Goal: Information Seeking & Learning: Learn about a topic

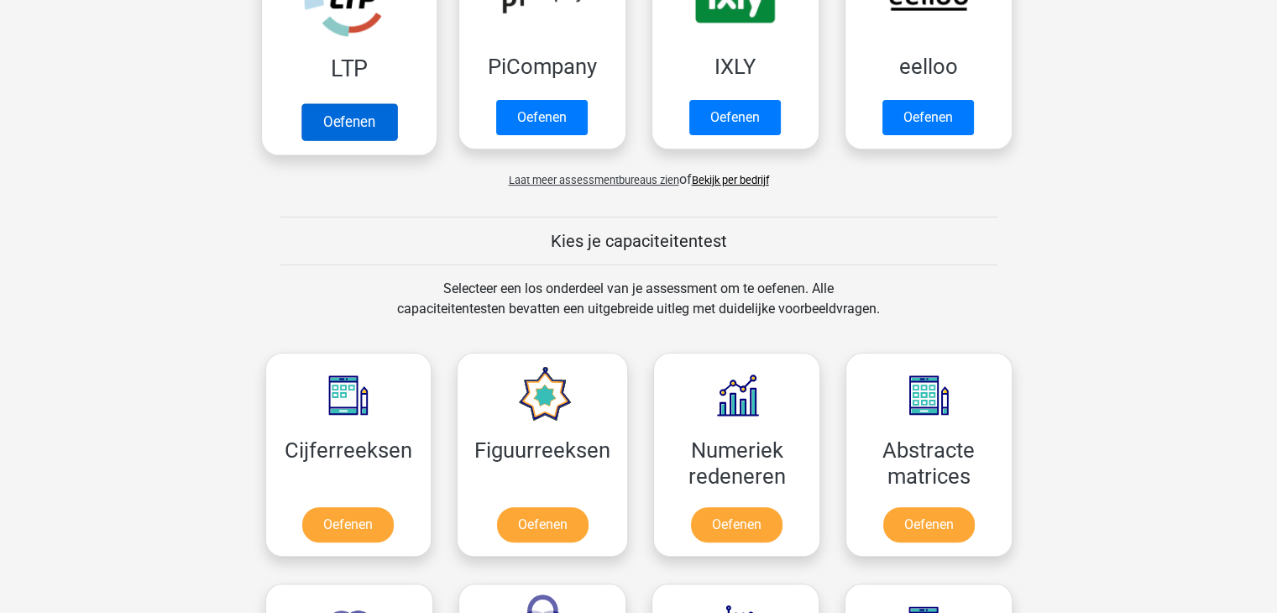
scroll to position [504, 0]
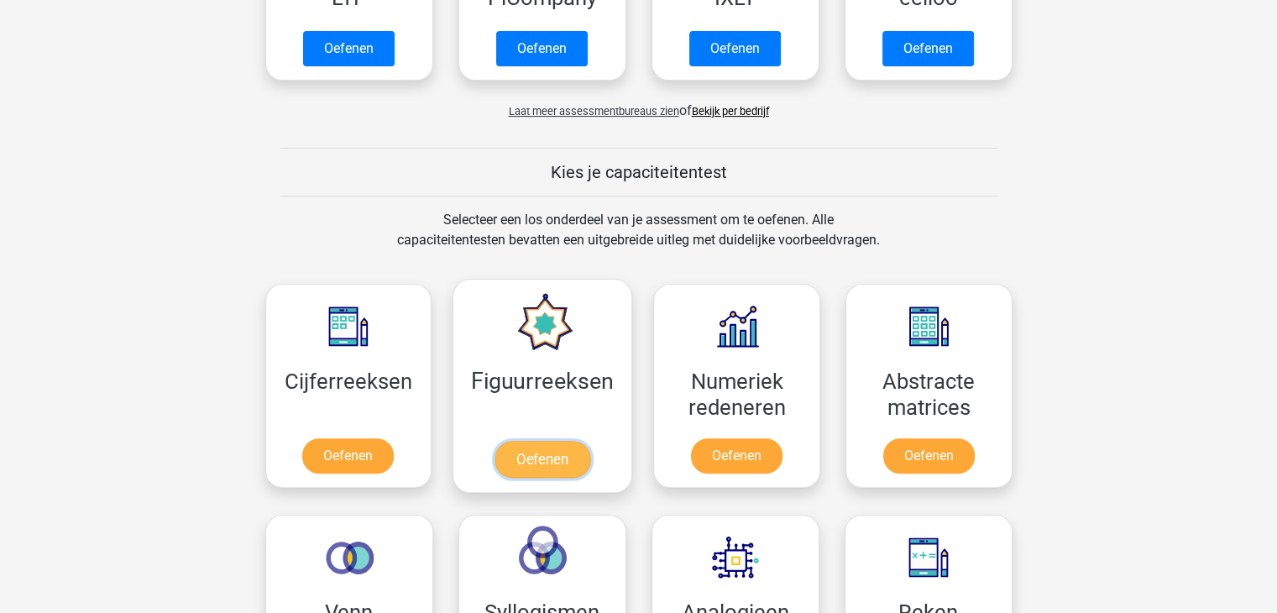
click at [563, 448] on link "Oefenen" at bounding box center [543, 459] width 96 height 37
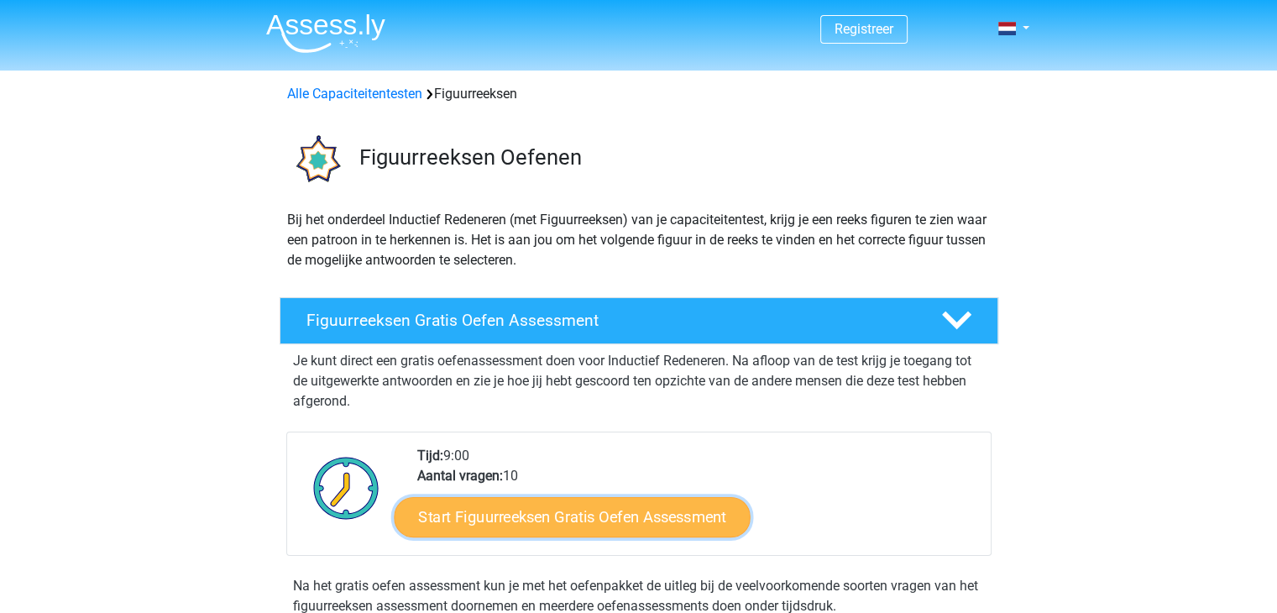
click at [579, 517] on link "Start Figuurreeksen Gratis Oefen Assessment" at bounding box center [572, 516] width 356 height 40
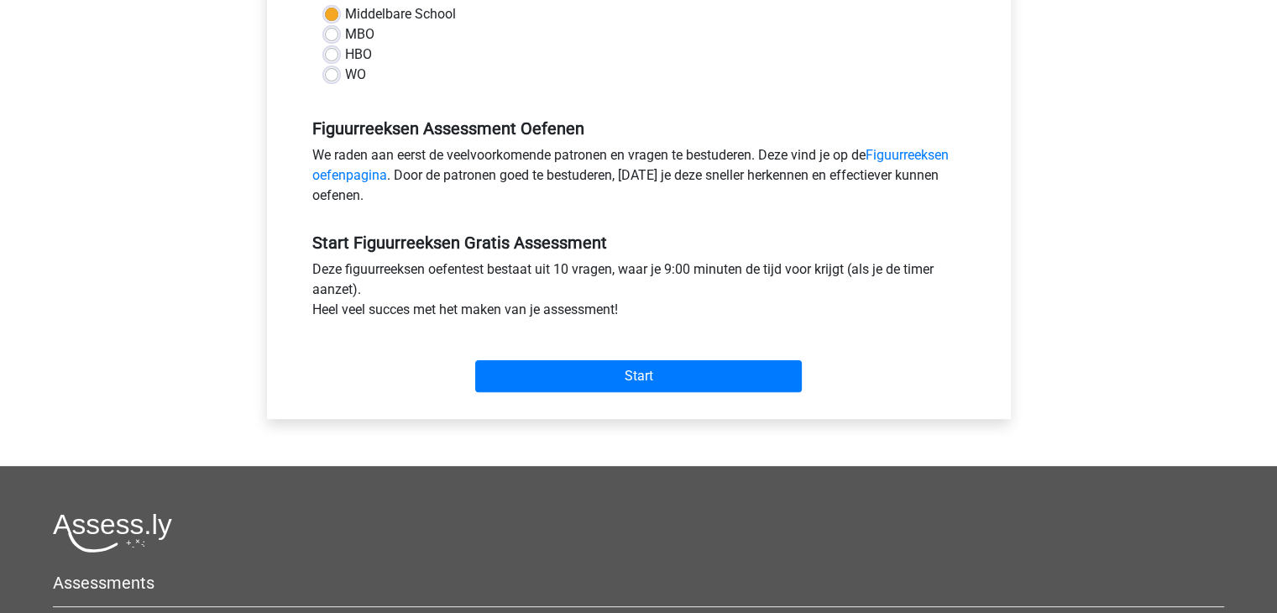
scroll to position [420, 0]
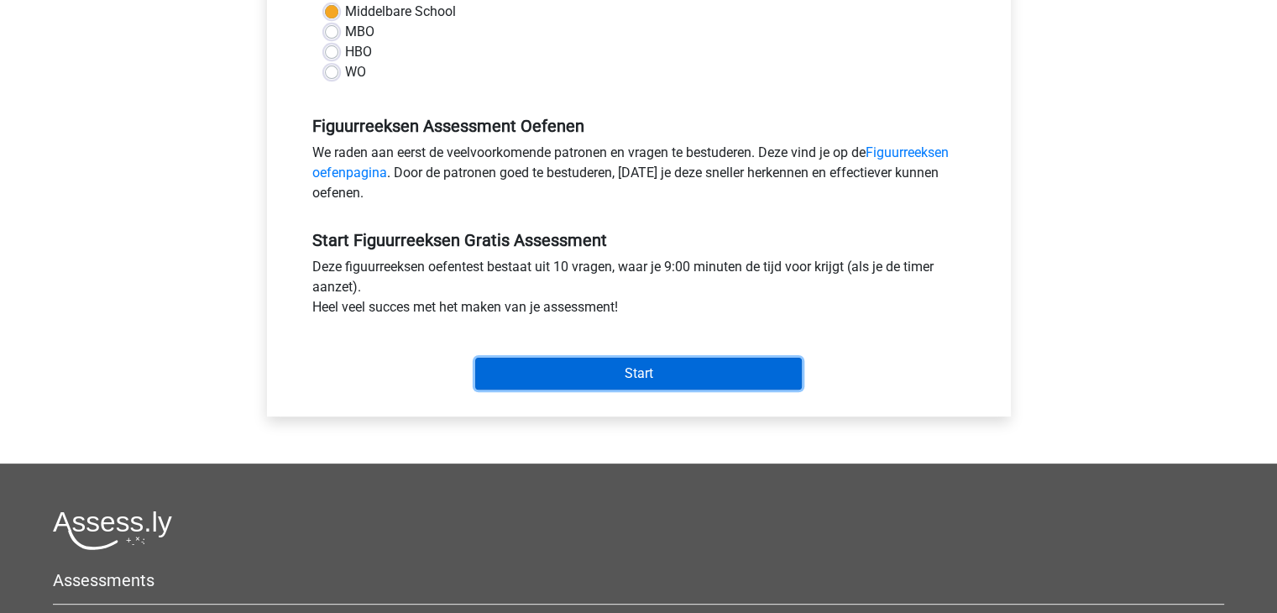
click at [672, 370] on input "Start" at bounding box center [638, 374] width 327 height 32
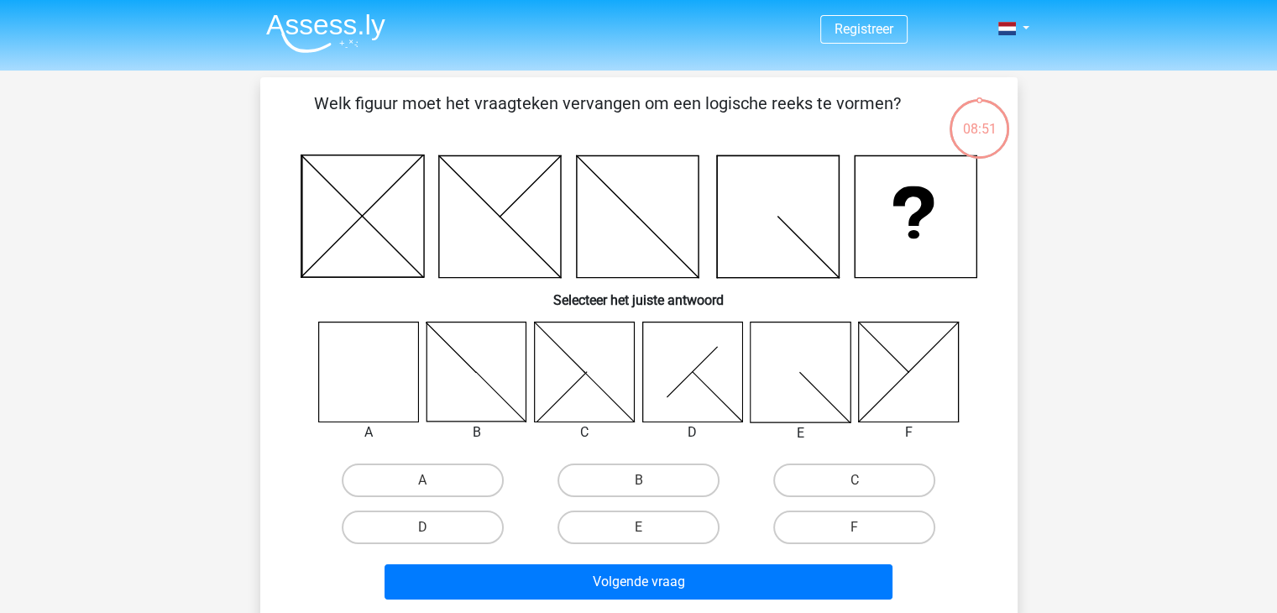
click at [349, 347] on icon at bounding box center [368, 372] width 100 height 100
click at [490, 486] on label "A" at bounding box center [423, 481] width 162 height 34
click at [433, 486] on input "A" at bounding box center [427, 485] width 11 height 11
radio input "true"
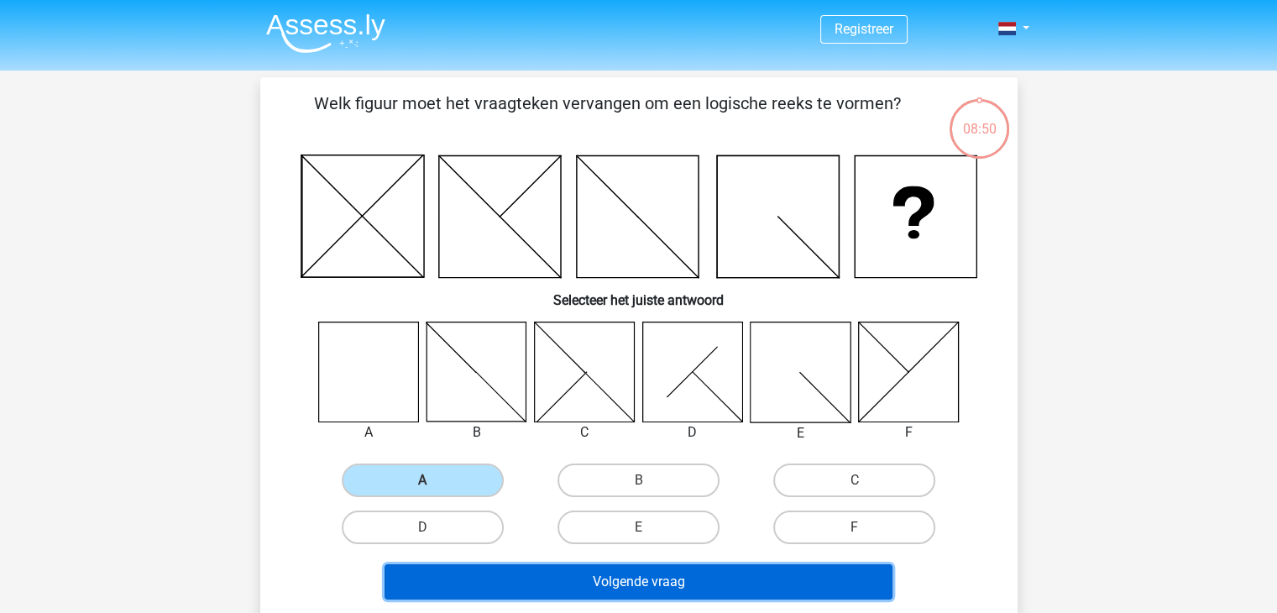
click at [668, 579] on button "Volgende vraag" at bounding box center [639, 581] width 508 height 35
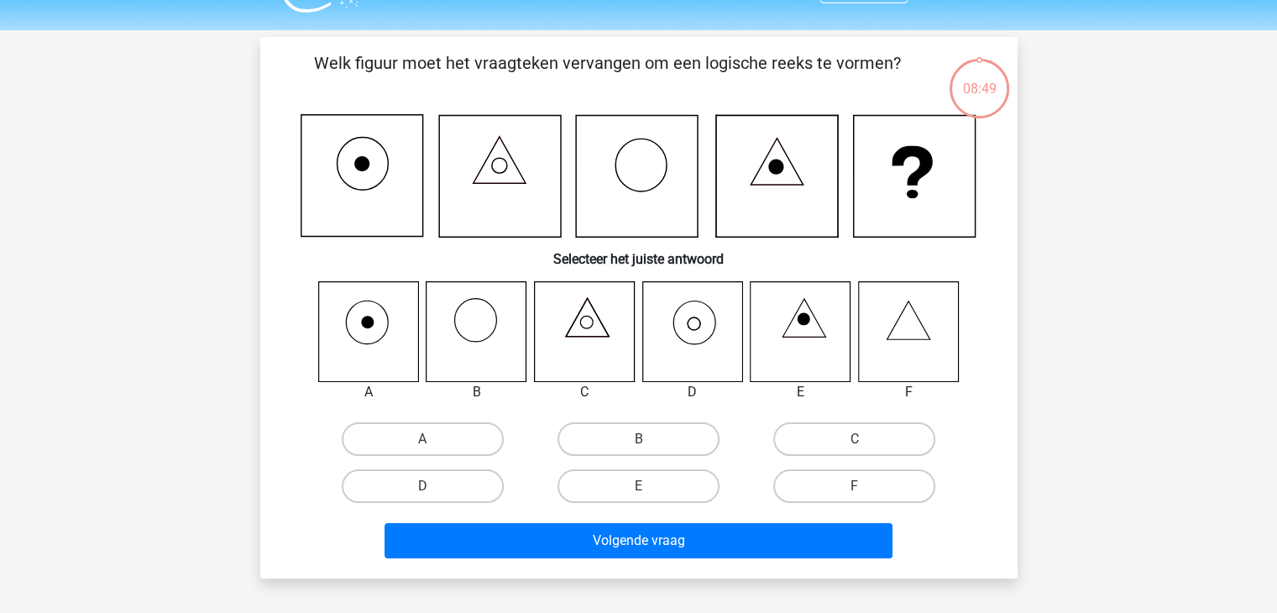
scroll to position [77, 0]
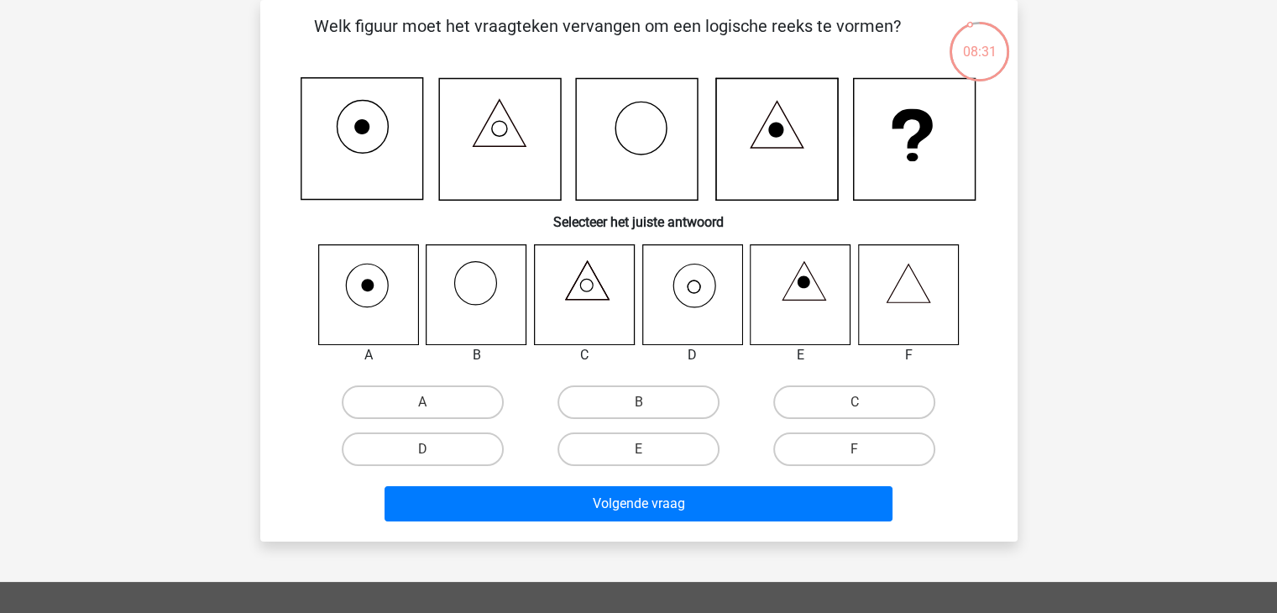
click at [702, 291] on icon at bounding box center [692, 294] width 100 height 100
click at [413, 453] on label "D" at bounding box center [423, 449] width 162 height 34
click at [422, 453] on input "D" at bounding box center [427, 454] width 11 height 11
radio input "true"
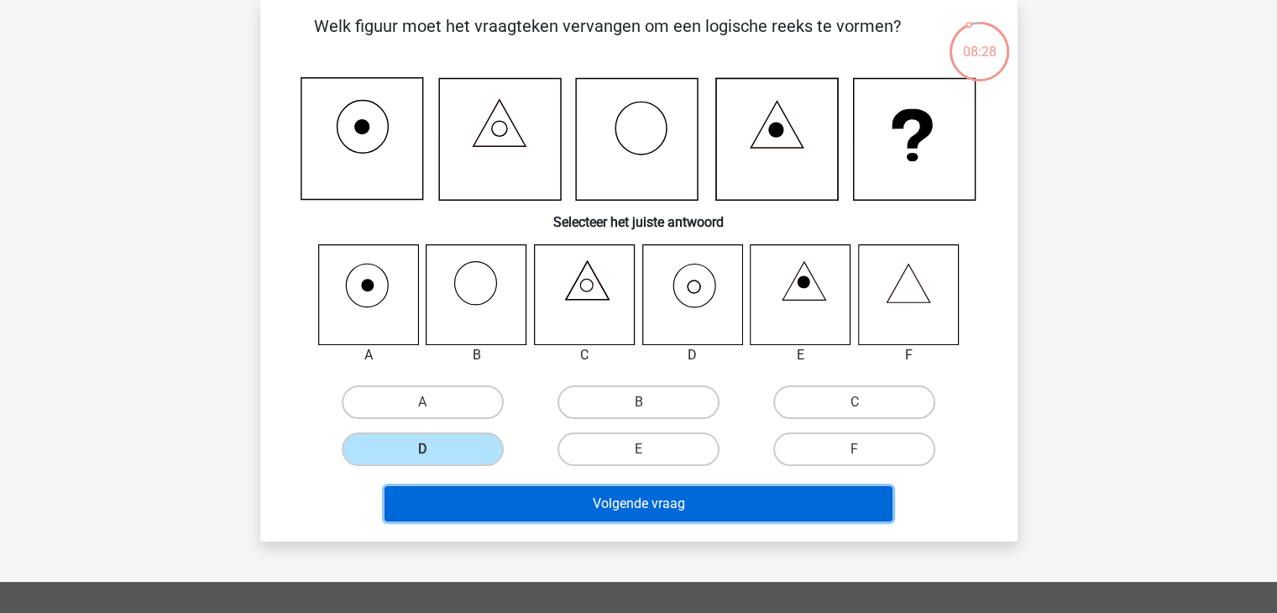
click at [647, 498] on button "Volgende vraag" at bounding box center [639, 503] width 508 height 35
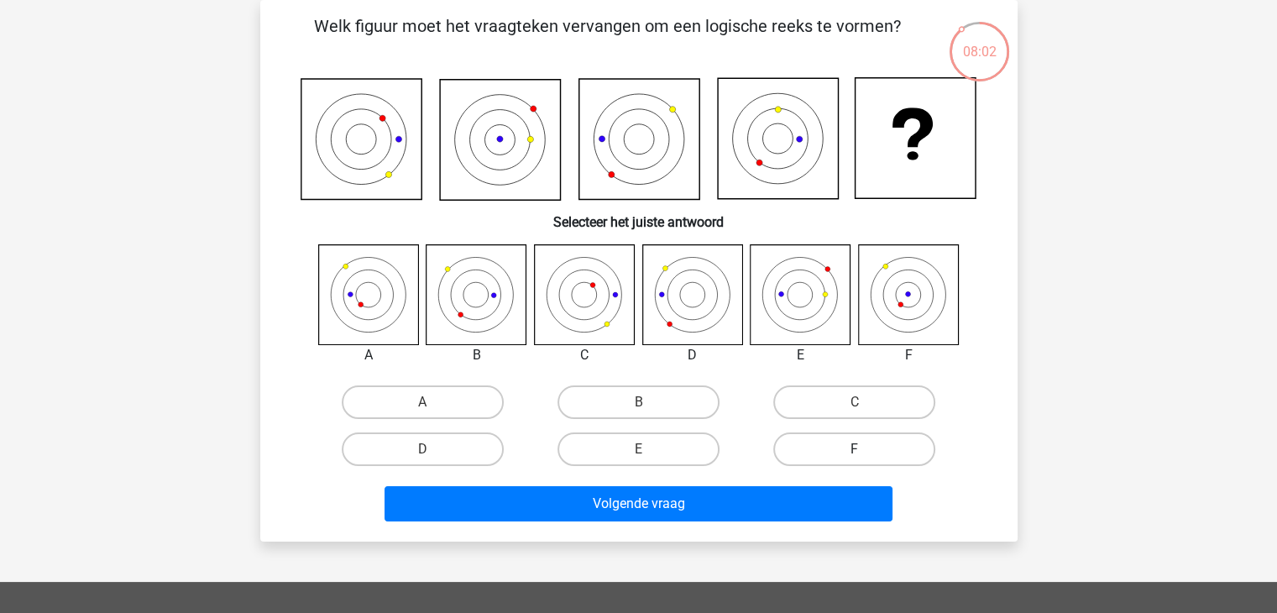
click at [883, 450] on label "F" at bounding box center [854, 449] width 162 height 34
click at [866, 450] on input "F" at bounding box center [860, 454] width 11 height 11
radio input "true"
click at [684, 525] on div "Volgende vraag" at bounding box center [639, 507] width 648 height 42
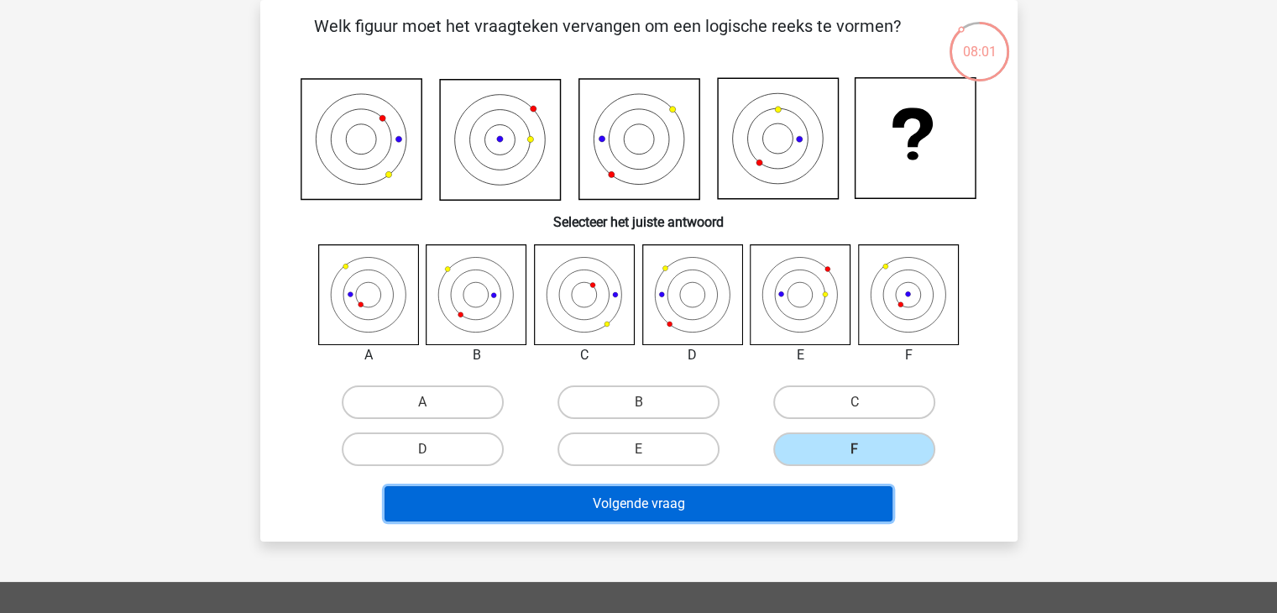
click at [687, 506] on button "Volgende vraag" at bounding box center [639, 503] width 508 height 35
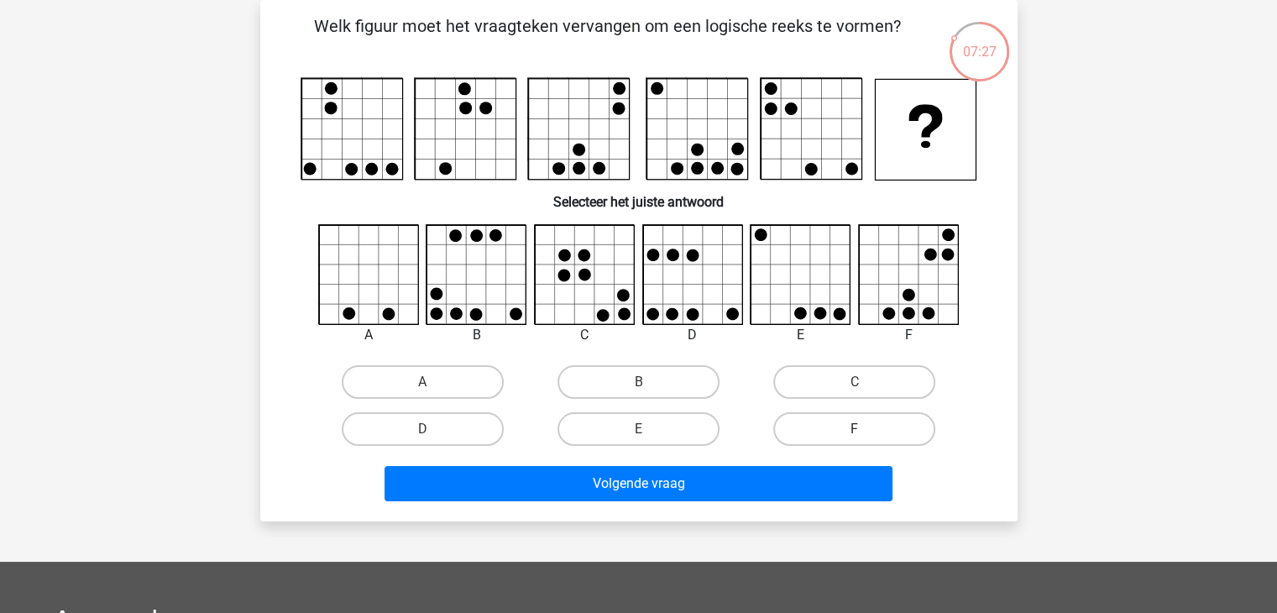
click at [844, 424] on label "F" at bounding box center [854, 429] width 162 height 34
click at [855, 429] on input "F" at bounding box center [860, 434] width 11 height 11
radio input "true"
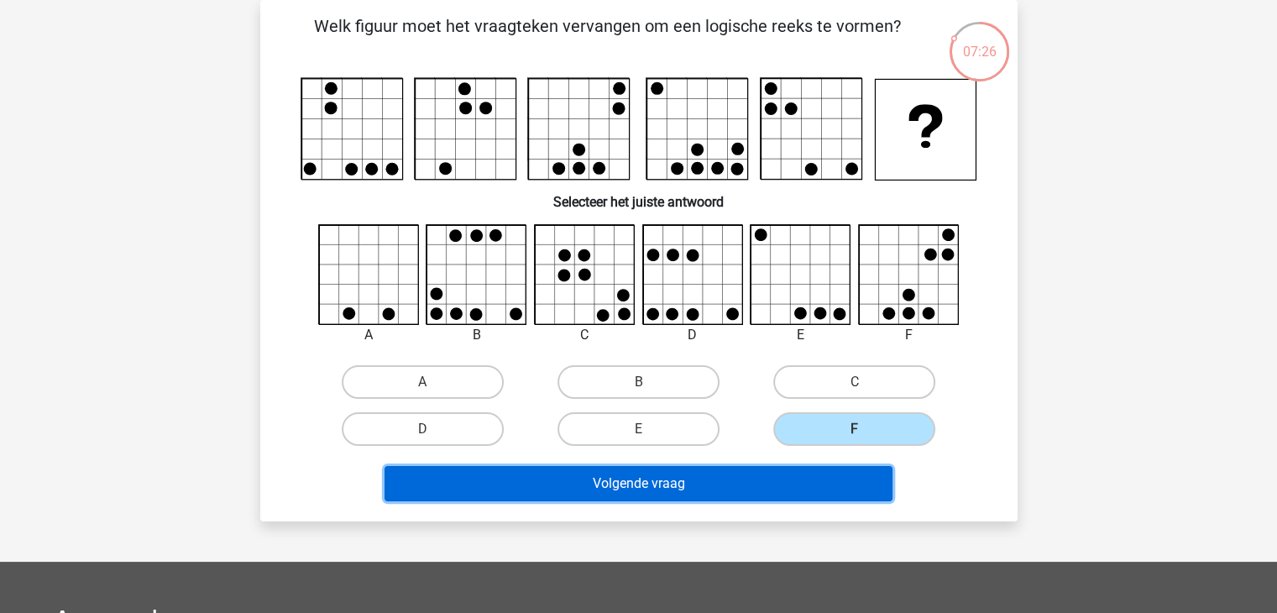
click at [720, 479] on button "Volgende vraag" at bounding box center [639, 483] width 508 height 35
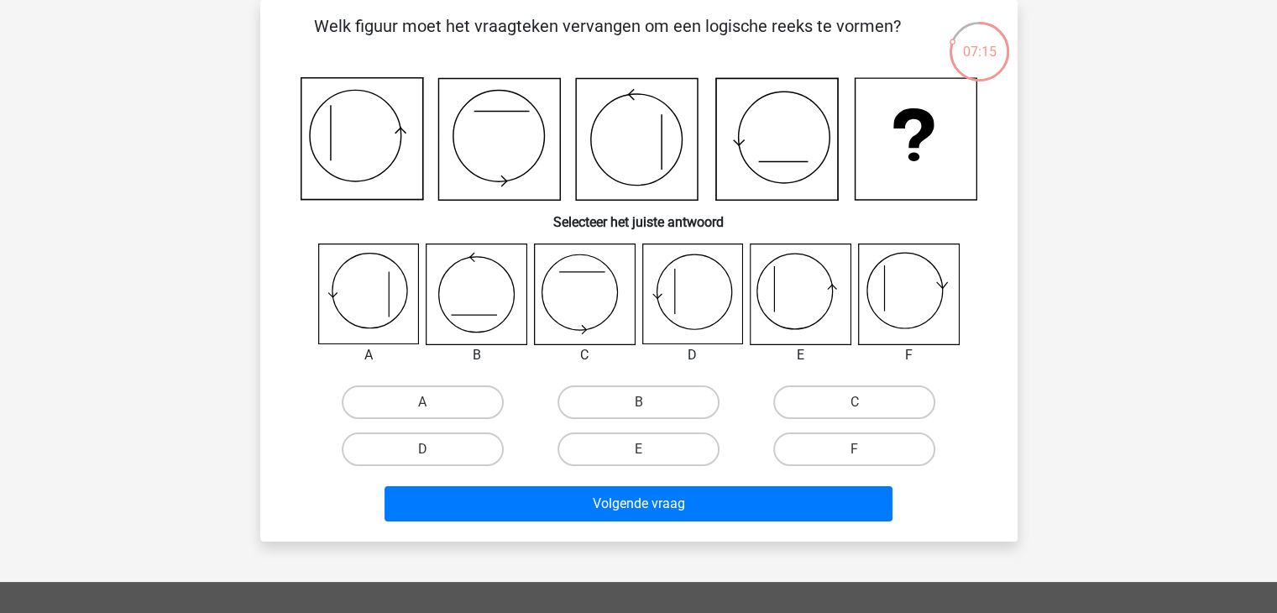
click at [863, 406] on input "C" at bounding box center [860, 407] width 11 height 11
radio input "true"
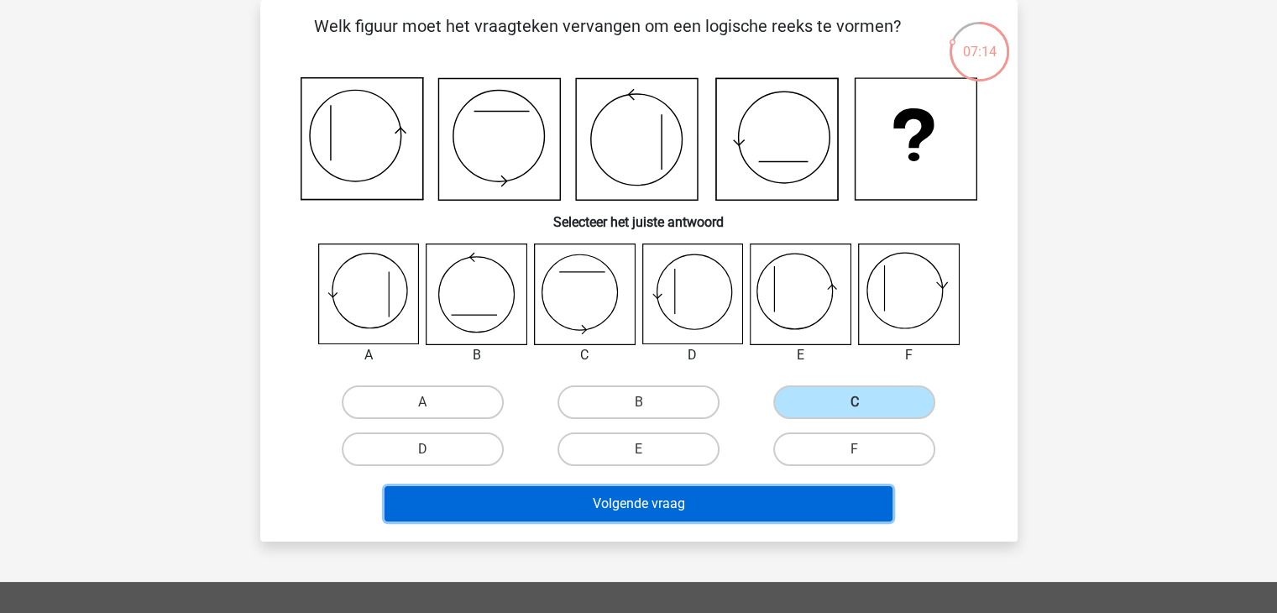
click at [673, 505] on button "Volgende vraag" at bounding box center [639, 503] width 508 height 35
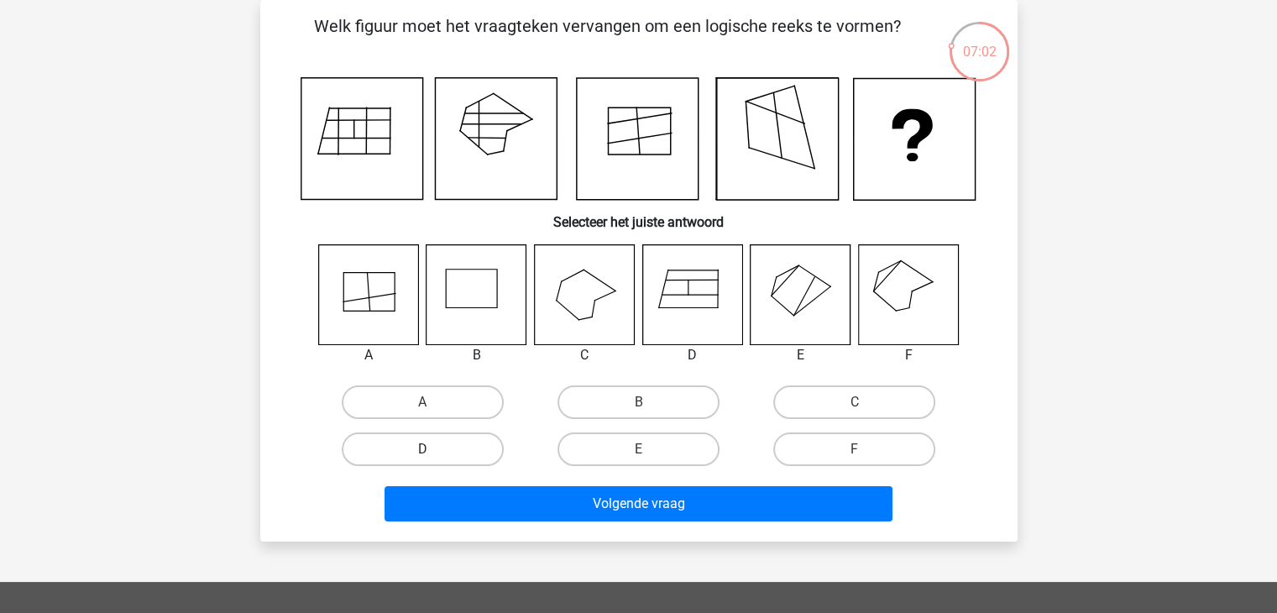
click at [477, 433] on label "D" at bounding box center [423, 449] width 162 height 34
click at [433, 449] on input "D" at bounding box center [427, 454] width 11 height 11
radio input "true"
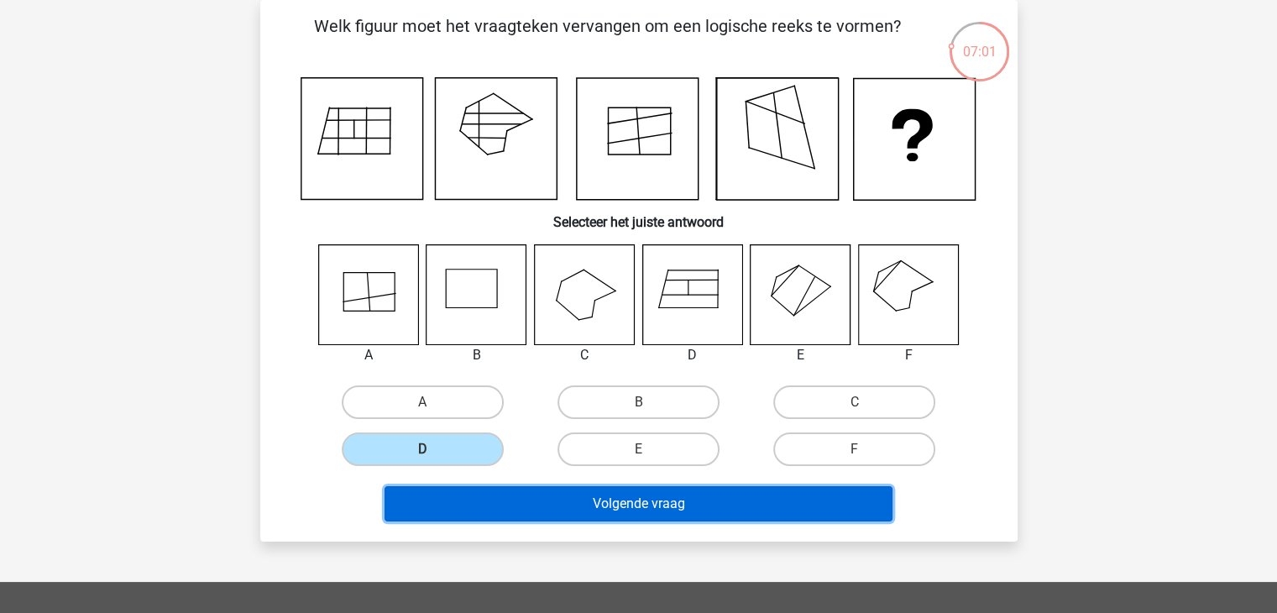
click at [594, 509] on button "Volgende vraag" at bounding box center [639, 503] width 508 height 35
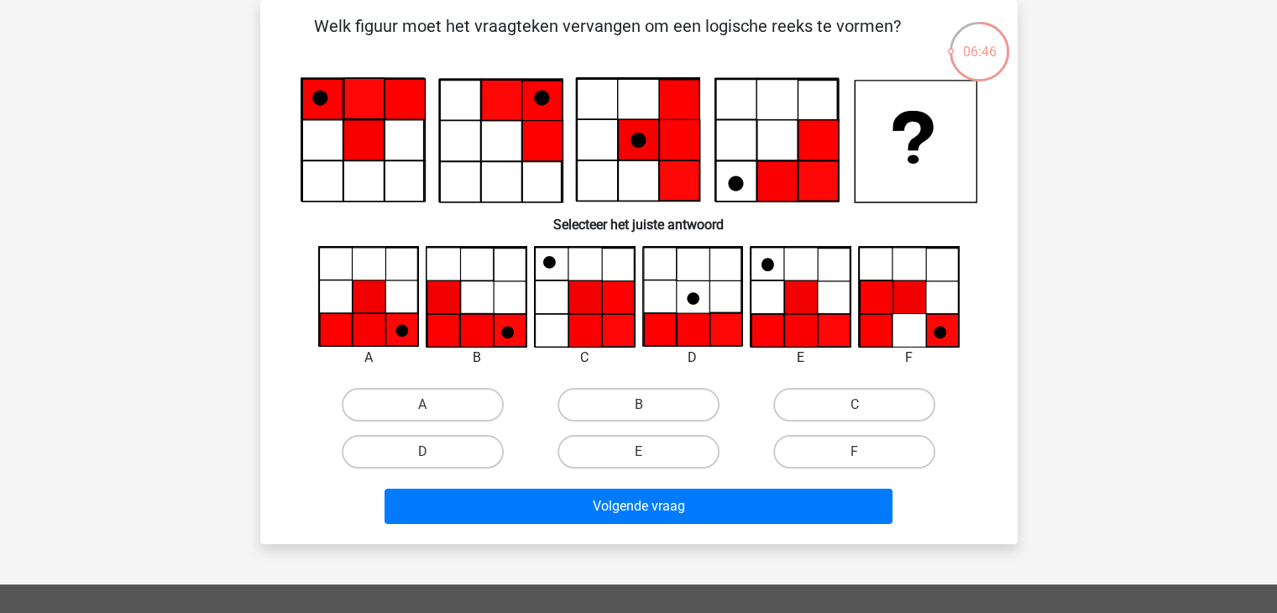
click at [365, 335] on icon at bounding box center [369, 330] width 33 height 33
click at [460, 415] on label "A" at bounding box center [423, 405] width 162 height 34
click at [433, 415] on input "A" at bounding box center [427, 410] width 11 height 11
radio input "true"
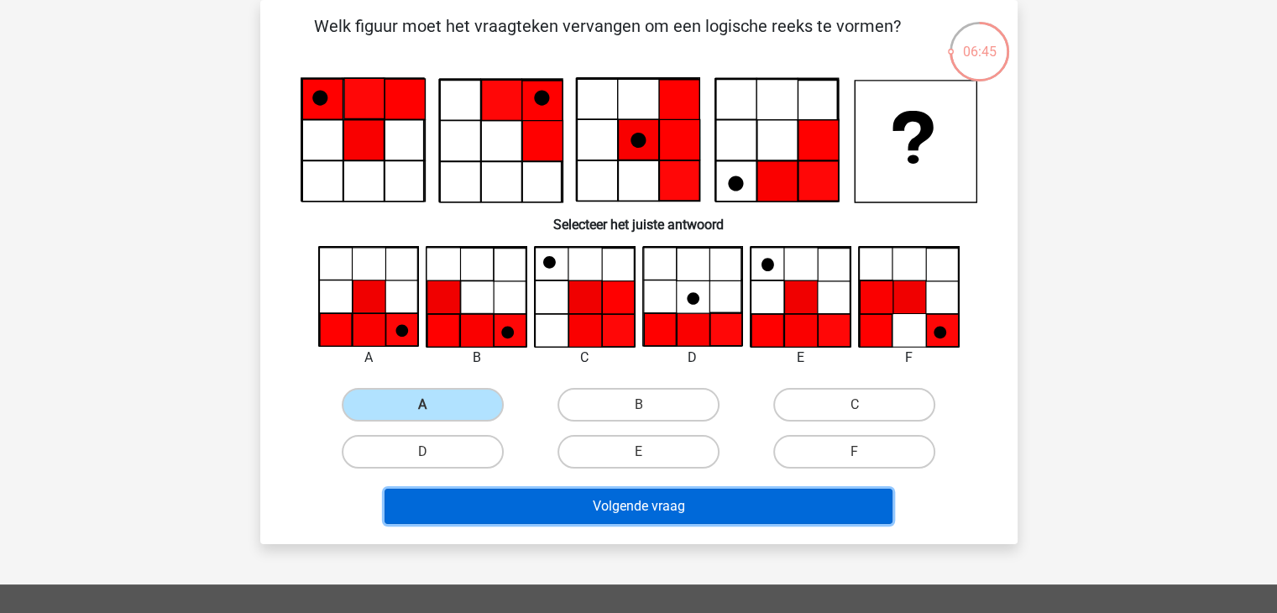
click at [603, 498] on button "Volgende vraag" at bounding box center [639, 506] width 508 height 35
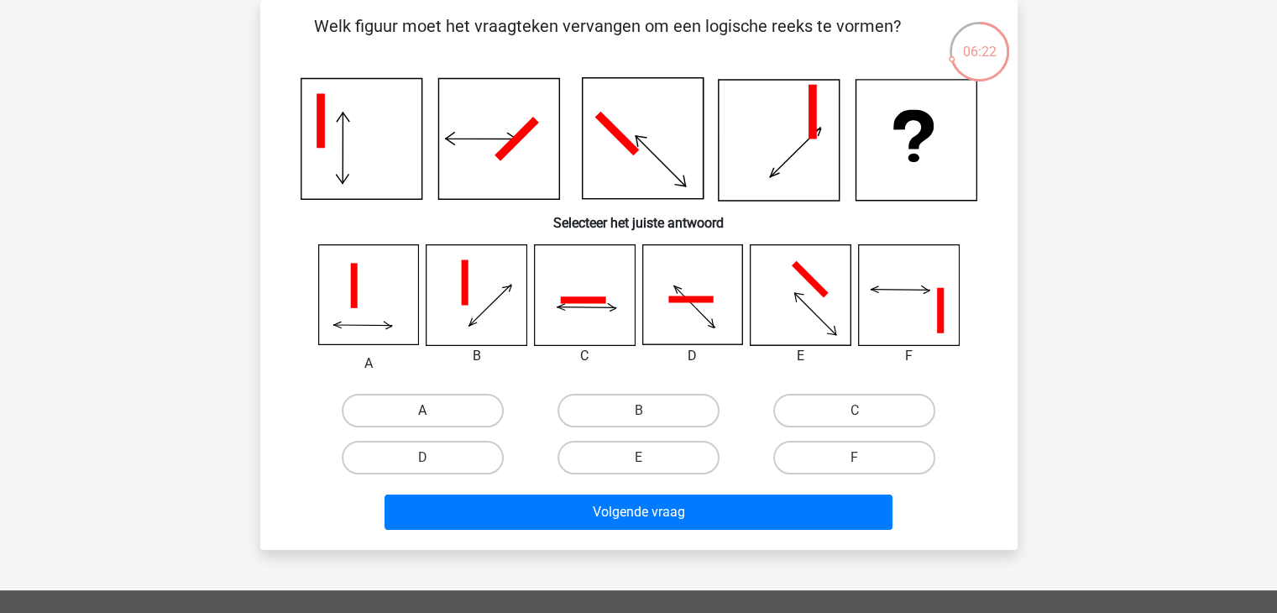
click at [478, 411] on label "A" at bounding box center [423, 411] width 162 height 34
click at [433, 411] on input "A" at bounding box center [427, 416] width 11 height 11
radio input "true"
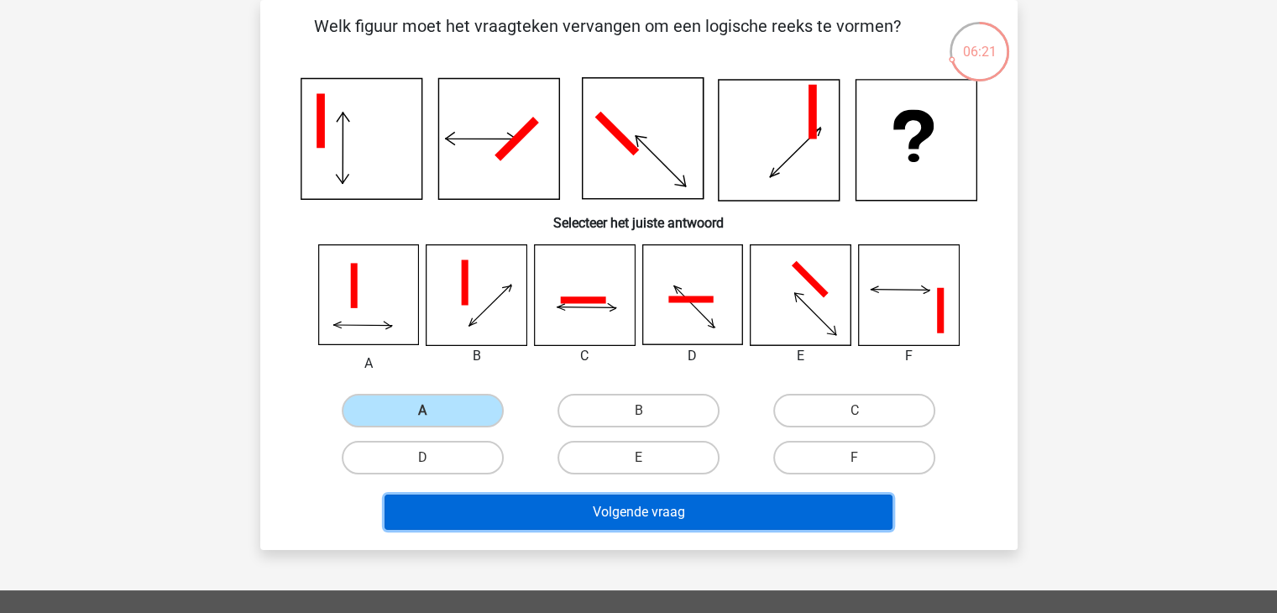
click at [581, 512] on button "Volgende vraag" at bounding box center [639, 512] width 508 height 35
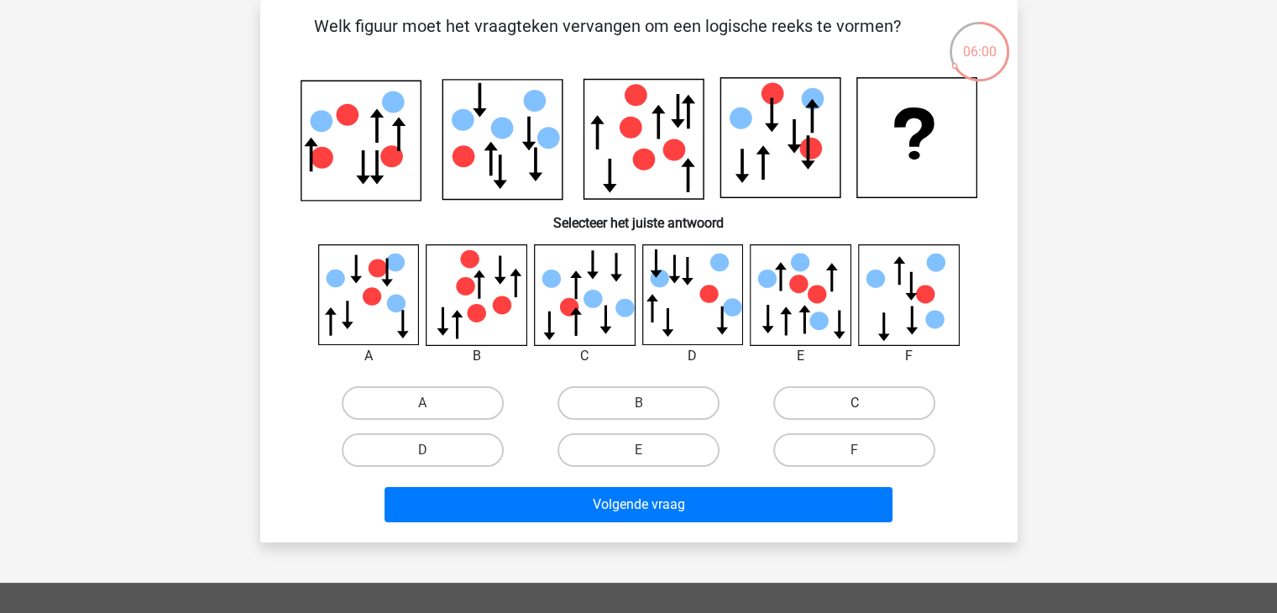
click at [846, 401] on label "C" at bounding box center [854, 403] width 162 height 34
click at [855, 403] on input "C" at bounding box center [860, 408] width 11 height 11
radio input "true"
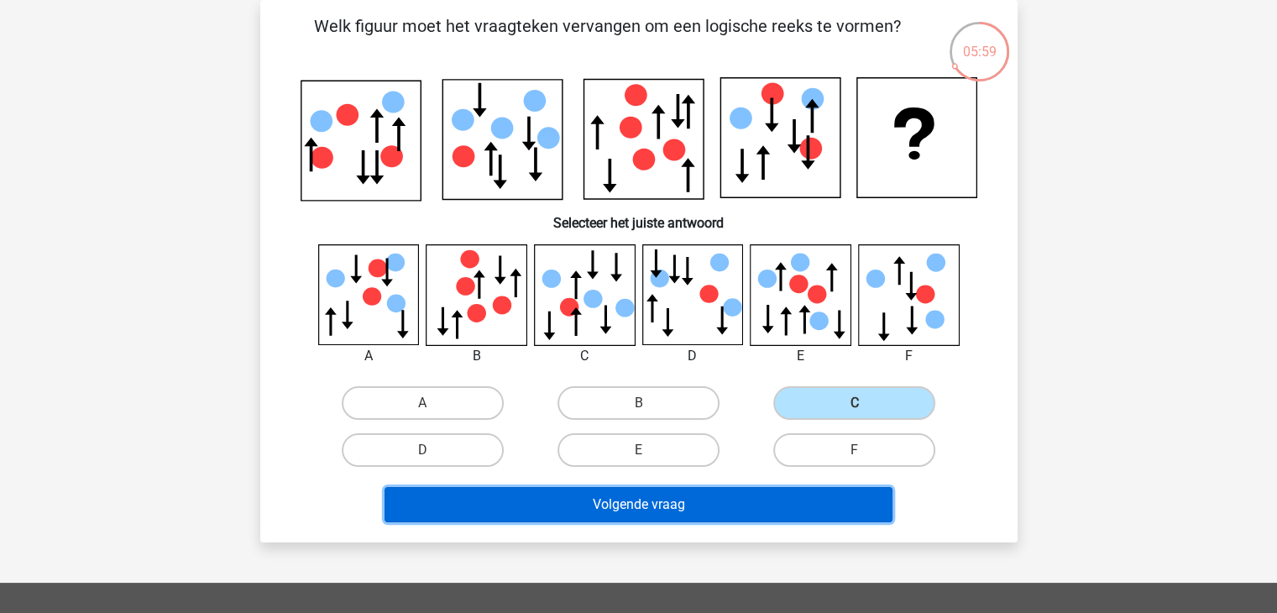
click at [694, 500] on button "Volgende vraag" at bounding box center [639, 504] width 508 height 35
